Goal: Task Accomplishment & Management: Manage account settings

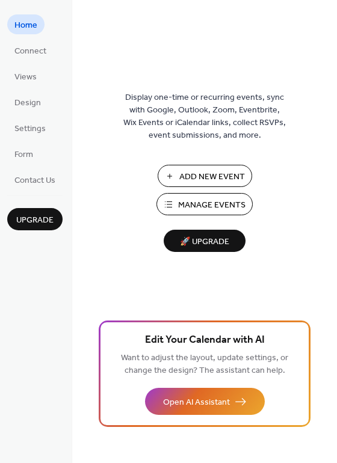
click at [226, 200] on span "Manage Events" at bounding box center [211, 205] width 67 height 13
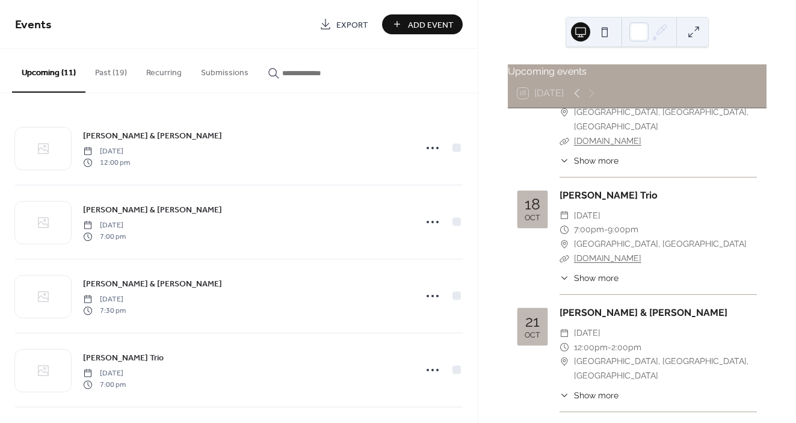
scroll to position [413, 0]
click at [542, 307] on div "21 Oct" at bounding box center [533, 326] width 30 height 38
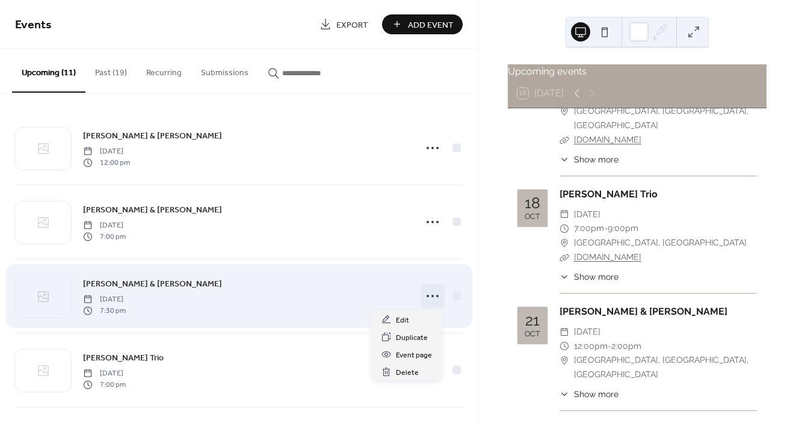
click at [431, 296] on icon at bounding box center [432, 295] width 19 height 19
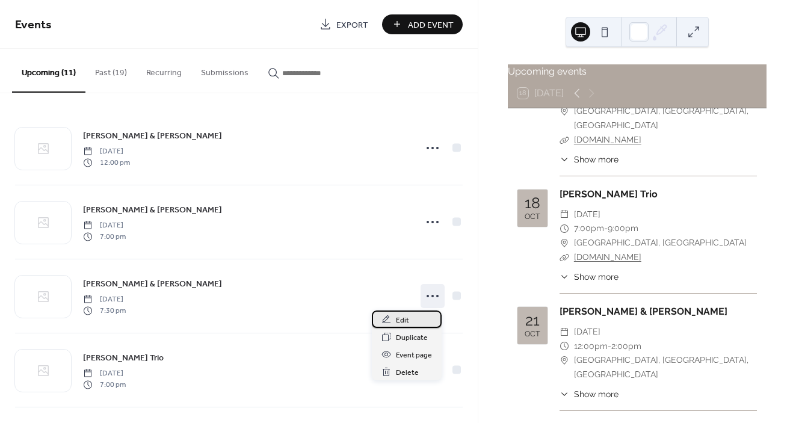
click at [410, 319] on div "Edit" at bounding box center [407, 319] width 70 height 17
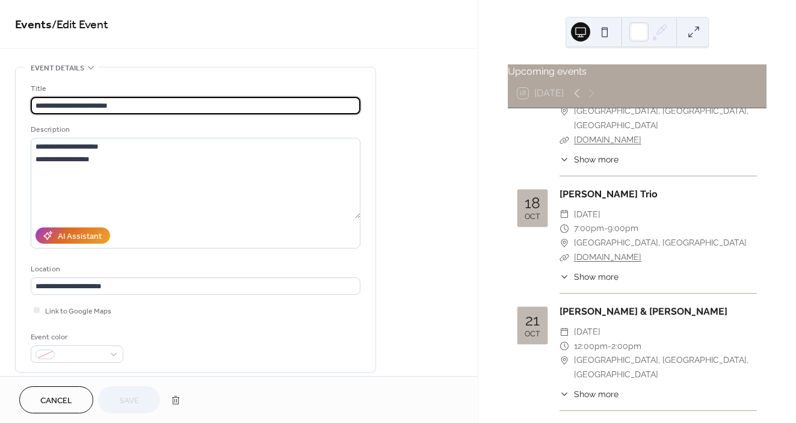
click at [64, 400] on span "Cancel" at bounding box center [56, 401] width 32 height 13
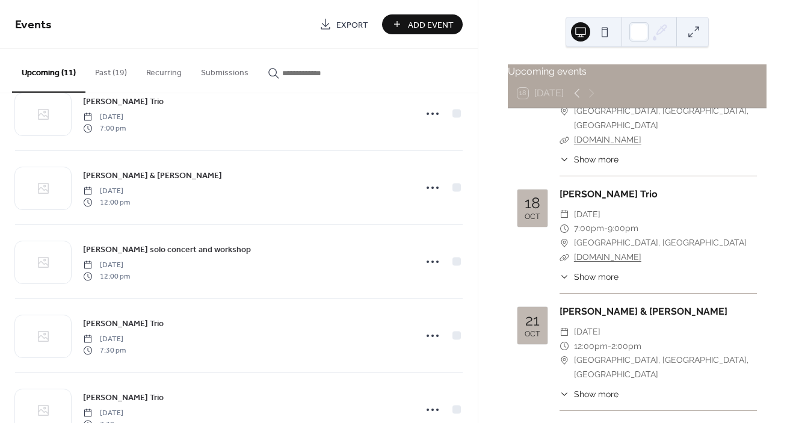
scroll to position [335, 0]
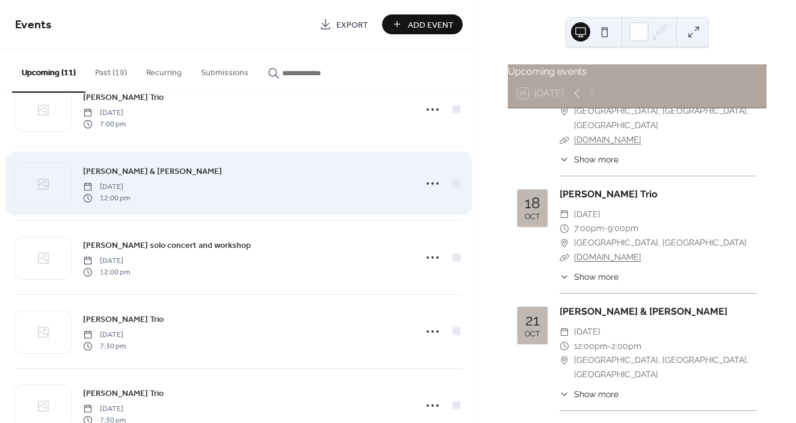
click at [253, 184] on div "Roddy Ellias & Tom Easley Tuesday, October 21, 2025 12:00 pm" at bounding box center [245, 183] width 325 height 39
click at [429, 181] on icon at bounding box center [432, 183] width 19 height 19
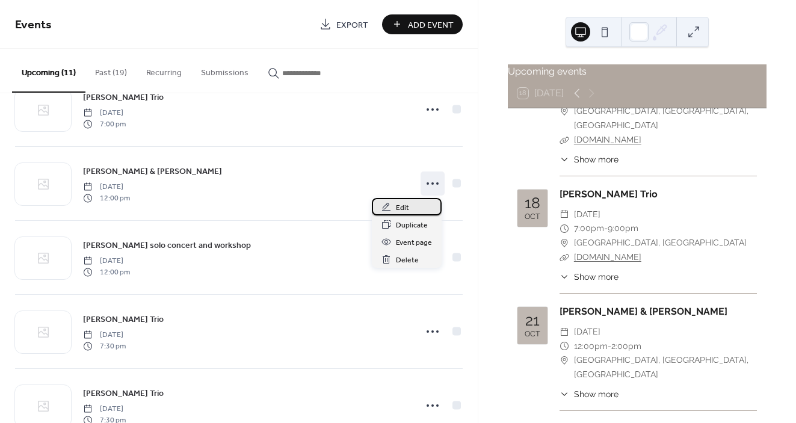
click at [404, 204] on span "Edit" at bounding box center [402, 208] width 13 height 13
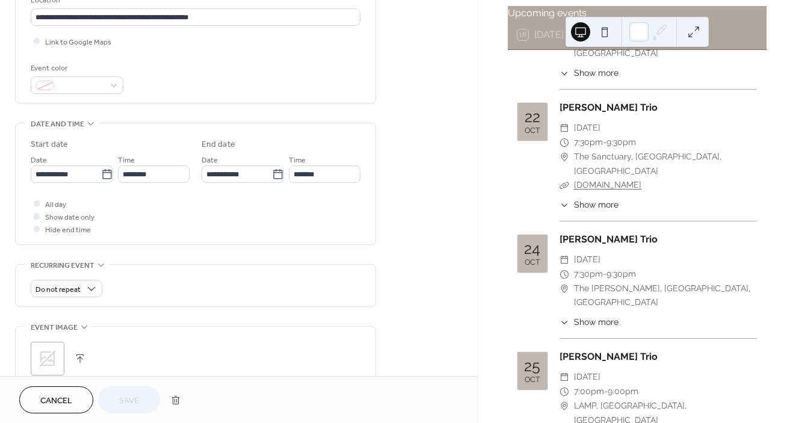
scroll to position [792, 0]
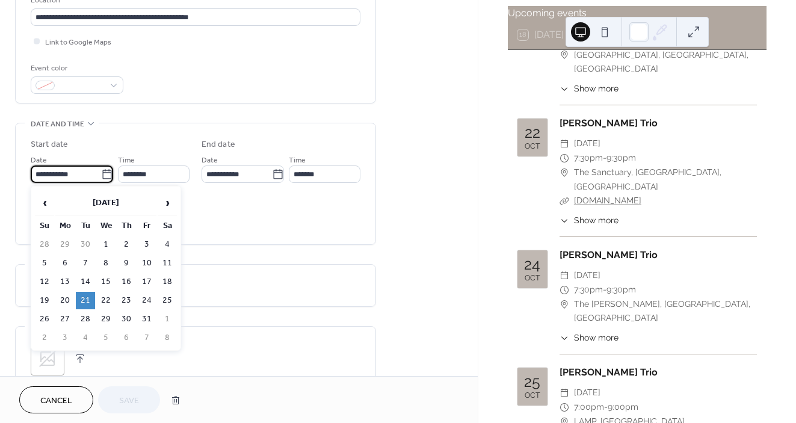
click at [43, 174] on input "**********" at bounding box center [66, 173] width 70 height 17
click at [88, 314] on td "28" at bounding box center [85, 319] width 19 height 17
type input "**********"
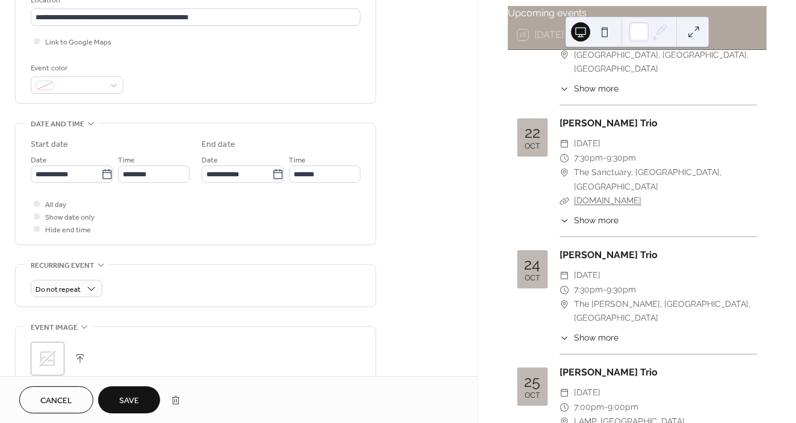
click at [125, 406] on span "Save" at bounding box center [129, 401] width 20 height 13
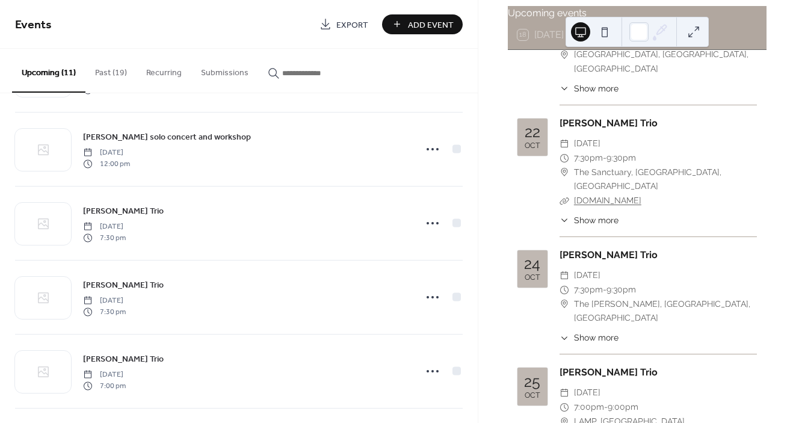
scroll to position [365, 0]
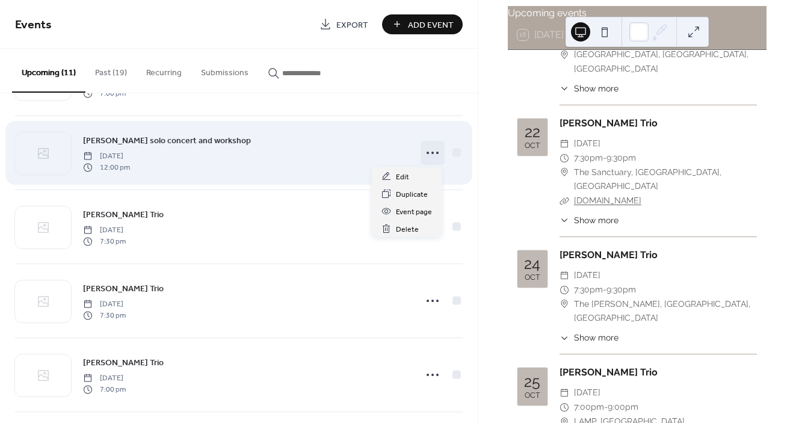
click at [429, 150] on icon at bounding box center [432, 152] width 19 height 19
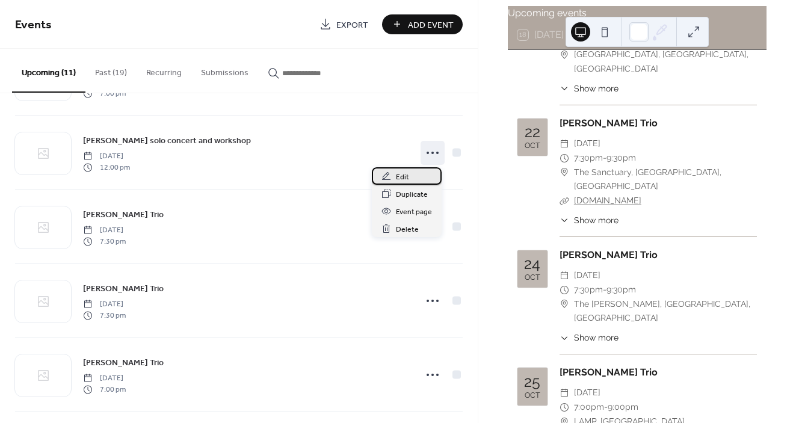
click at [406, 178] on span "Edit" at bounding box center [402, 177] width 13 height 13
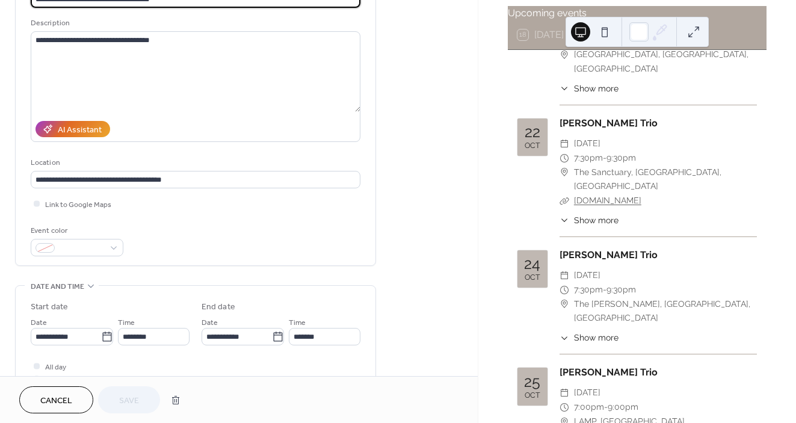
scroll to position [92, 0]
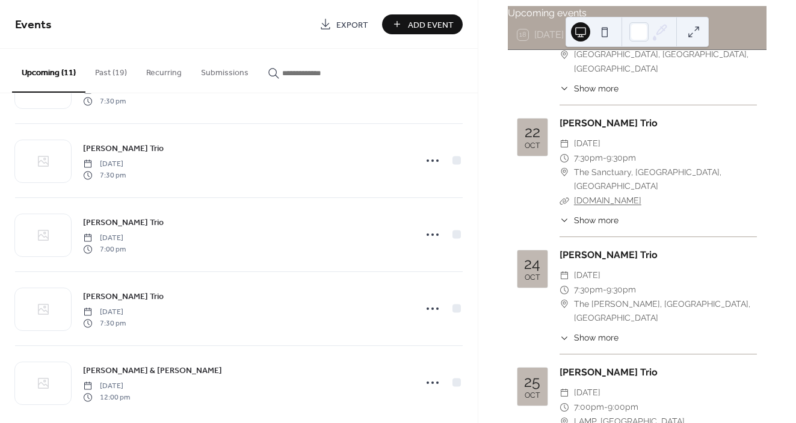
scroll to position [520, 0]
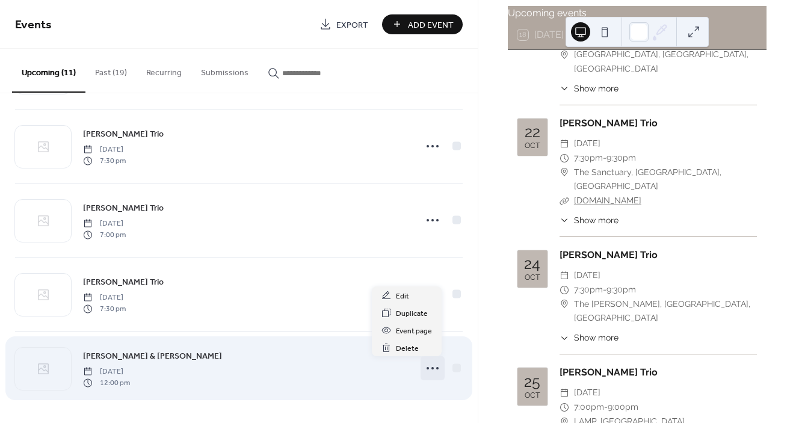
click at [426, 366] on icon at bounding box center [432, 368] width 19 height 19
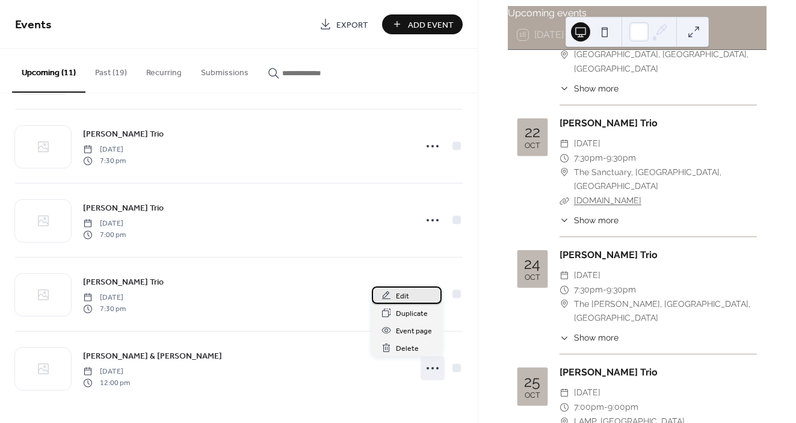
click at [402, 293] on span "Edit" at bounding box center [402, 296] width 13 height 13
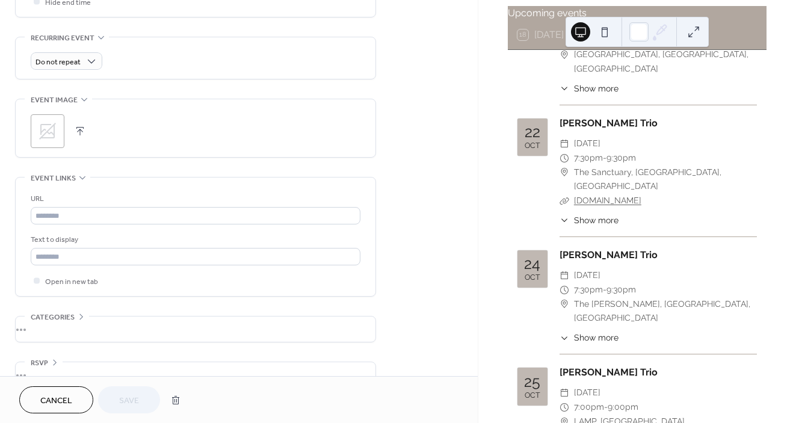
scroll to position [521, 0]
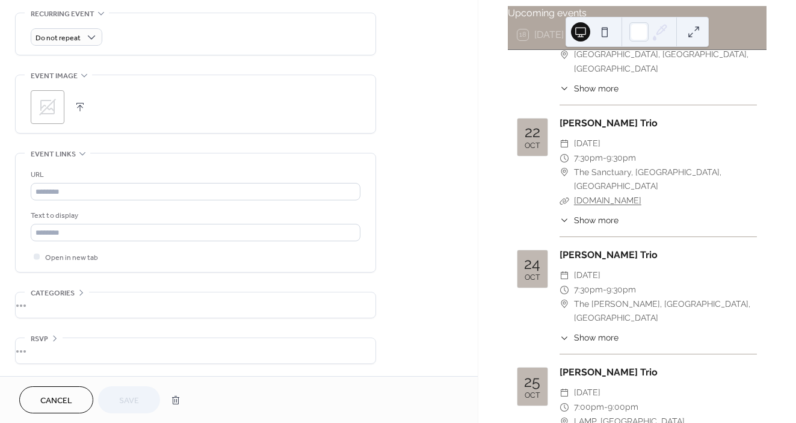
click at [75, 401] on button "Cancel" at bounding box center [56, 399] width 74 height 27
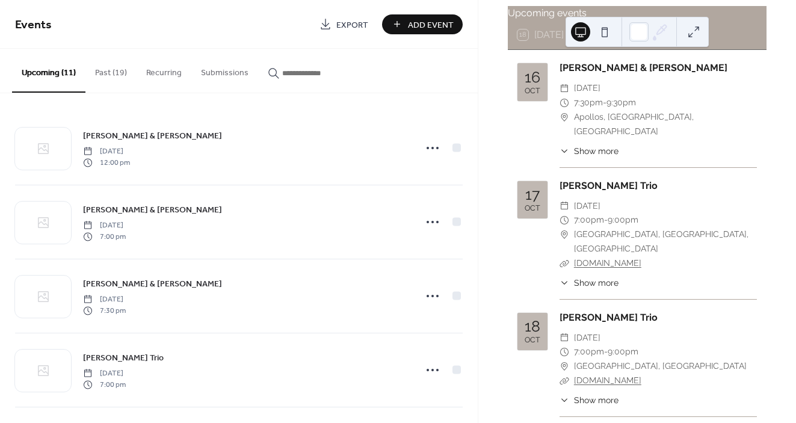
scroll to position [191, 0]
